Goal: Task Accomplishment & Management: Manage account settings

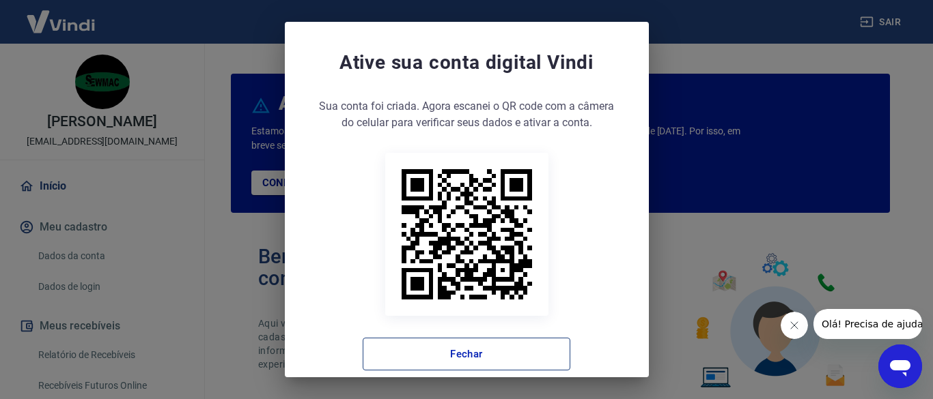
click at [505, 352] on button "Fechar" at bounding box center [467, 354] width 208 height 33
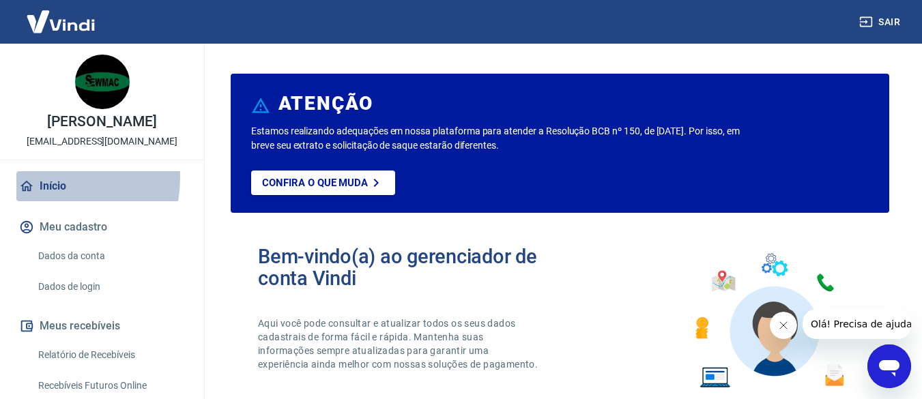
click at [32, 178] on link "Início" at bounding box center [101, 186] width 171 height 30
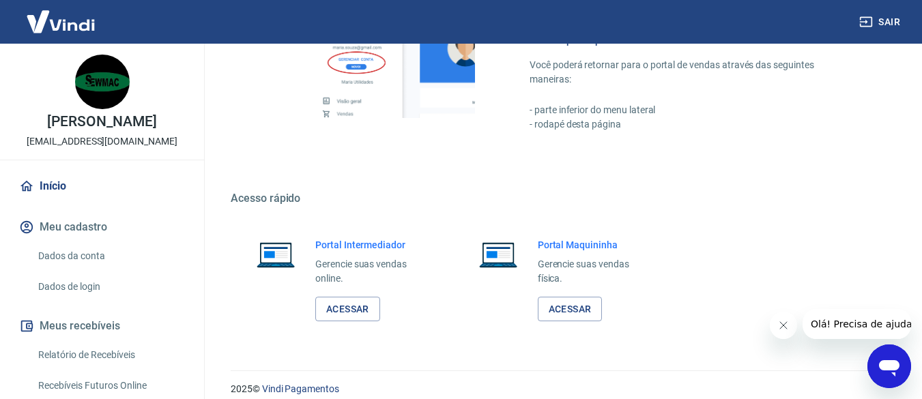
scroll to position [862, 0]
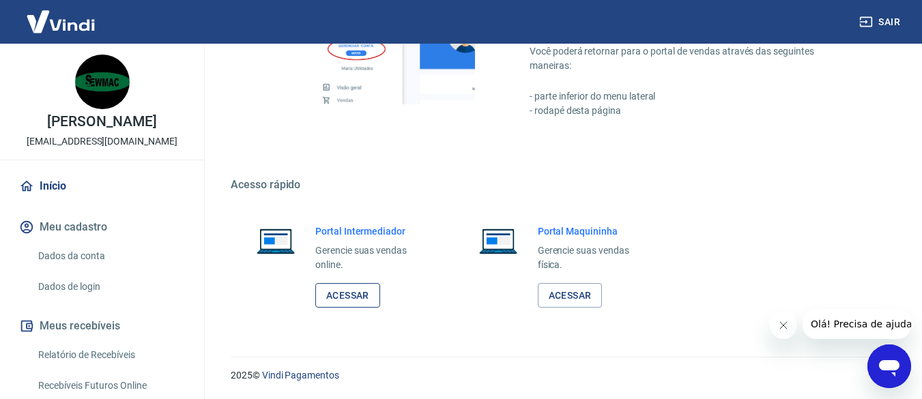
click at [343, 292] on link "Acessar" at bounding box center [347, 295] width 65 height 25
click at [373, 298] on link "Acessar" at bounding box center [347, 295] width 65 height 25
click at [886, 17] on button "Sair" at bounding box center [881, 22] width 49 height 25
